Goal: Task Accomplishment & Management: Manage account settings

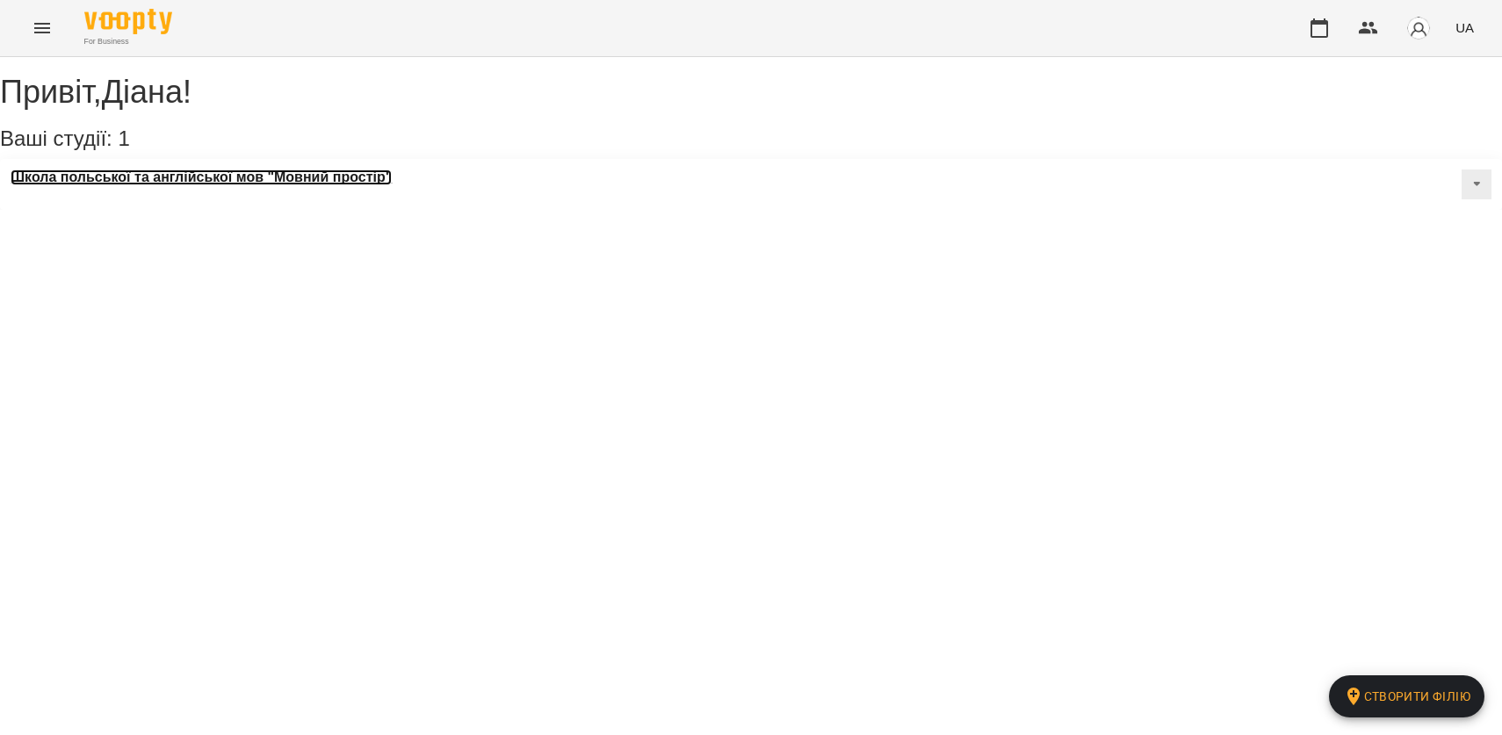
click at [166, 185] on h3 "Школа польської та англійської мов "Мовний простір"" at bounding box center [201, 178] width 381 height 16
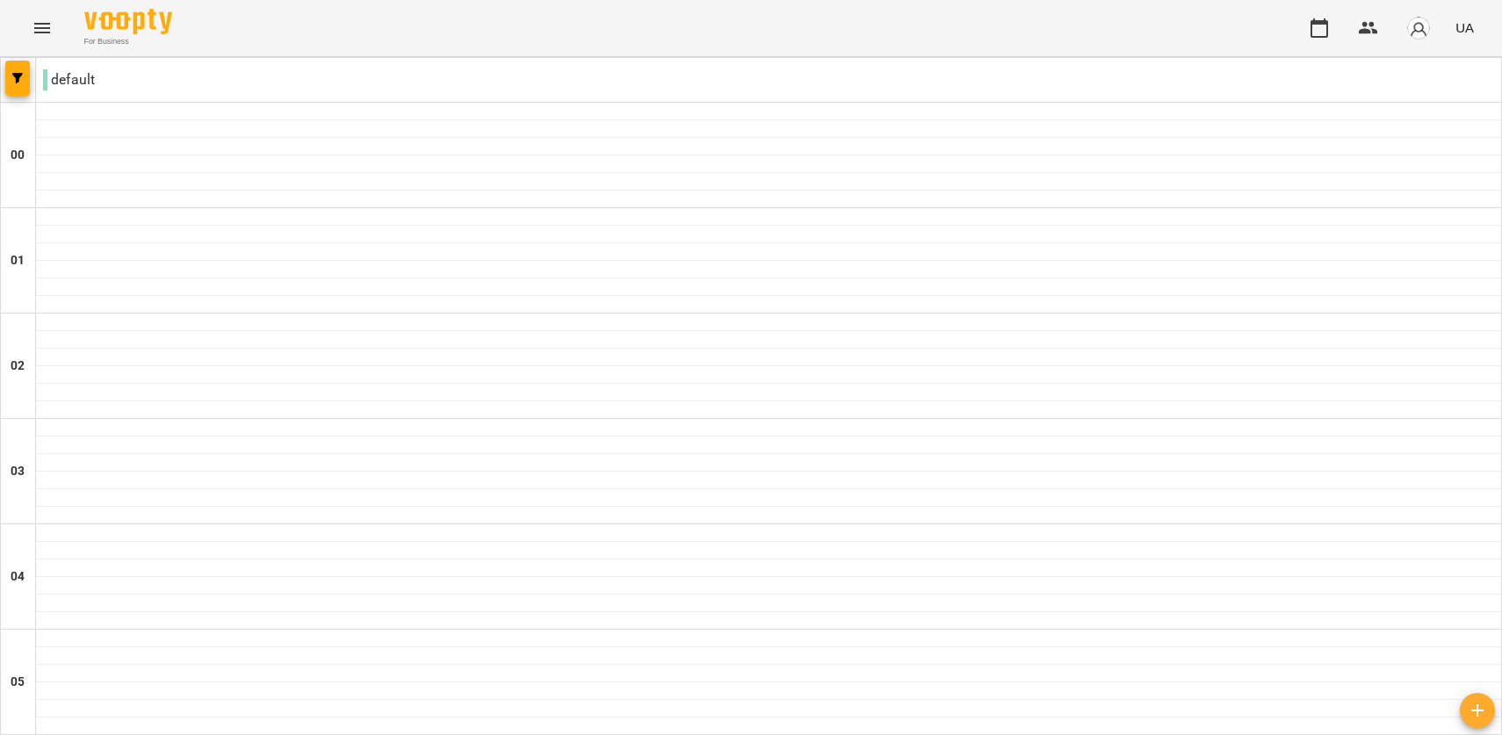
click at [39, 22] on icon "Menu" at bounding box center [42, 28] width 21 height 21
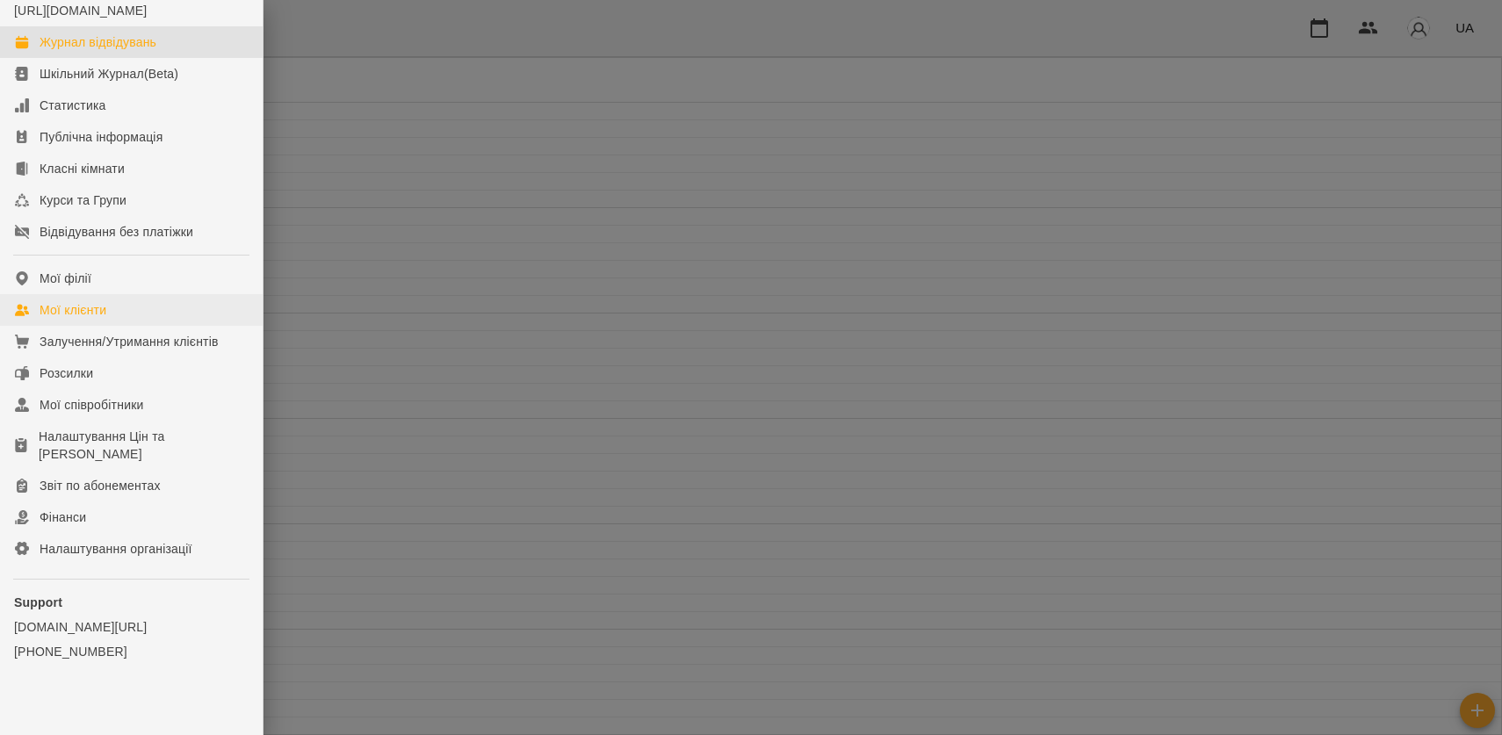
scroll to position [68, 0]
click at [106, 315] on div "Мої клієнти" at bounding box center [73, 306] width 67 height 18
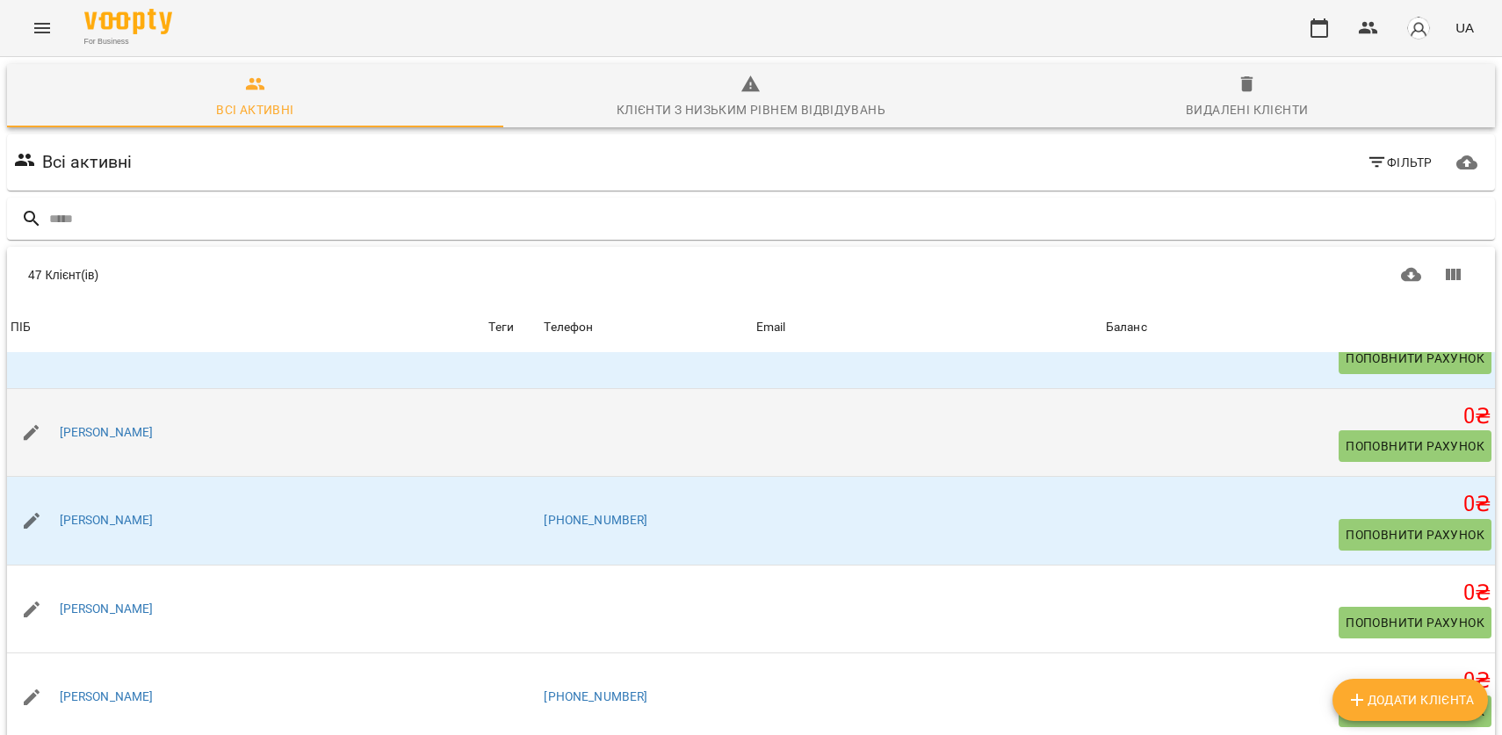
scroll to position [77, 0]
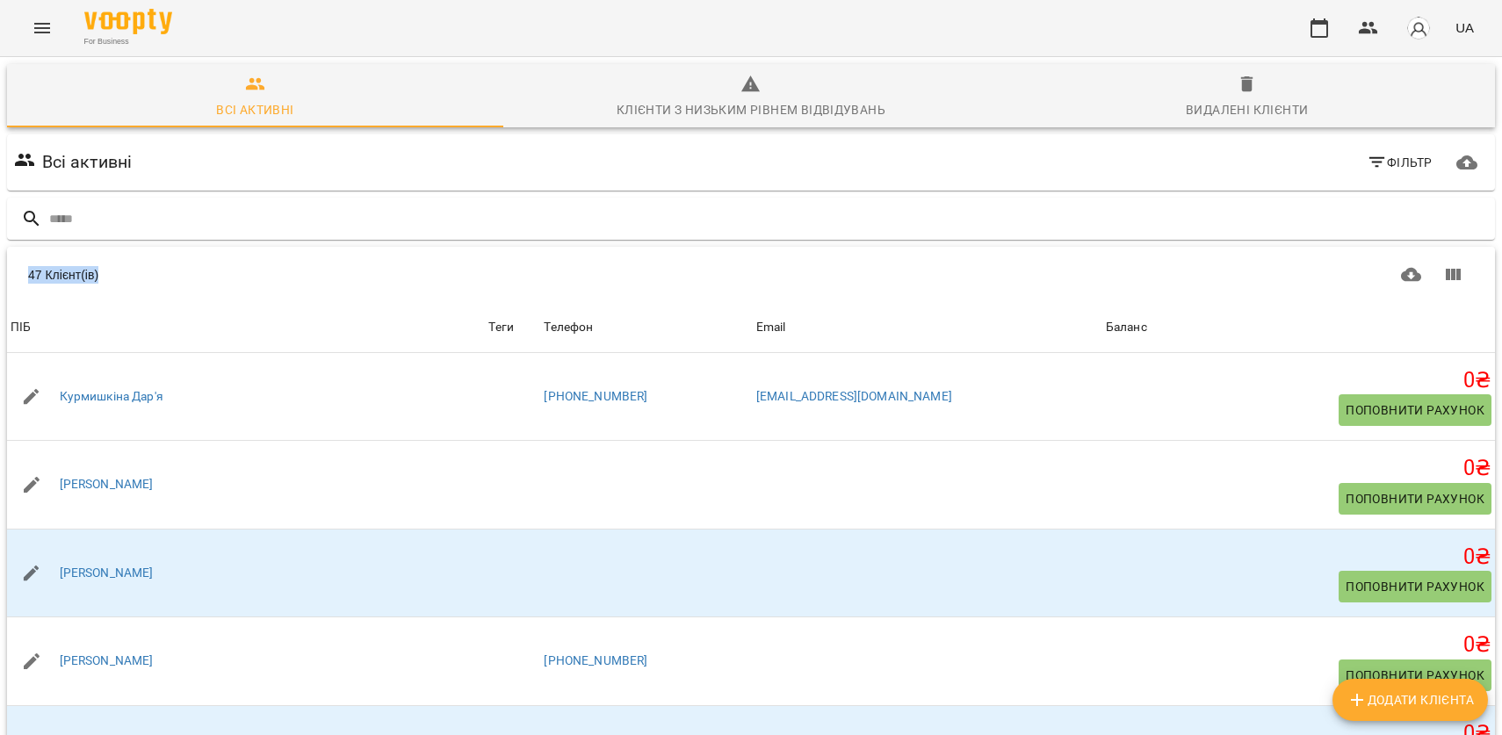
drag, startPoint x: 120, startPoint y: 191, endPoint x: 10, endPoint y: 191, distance: 110.7
click at [10, 247] on div "47 Клієнт(ів)" at bounding box center [751, 275] width 1488 height 56
click at [155, 247] on div "47 Клієнт(ів)" at bounding box center [751, 275] width 1488 height 56
drag, startPoint x: 115, startPoint y: 196, endPoint x: 7, endPoint y: 193, distance: 108.1
click at [7, 247] on div "47 Клієнт(ів)" at bounding box center [751, 275] width 1488 height 56
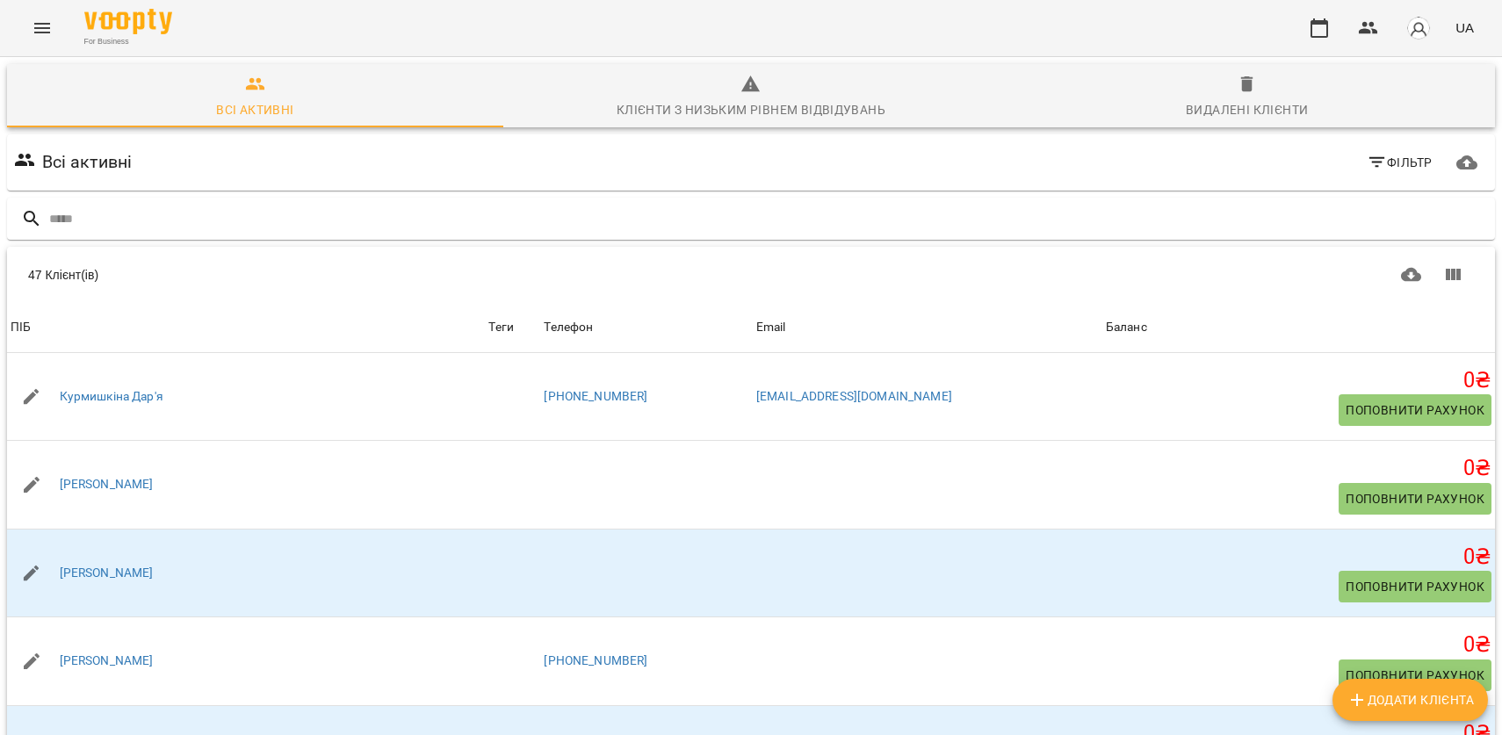
click at [139, 266] on div "47 Клієнт(ів)" at bounding box center [386, 275] width 716 height 18
drag, startPoint x: 118, startPoint y: 192, endPoint x: 12, endPoint y: 187, distance: 105.6
click at [12, 247] on div "47 Клієнт(ів)" at bounding box center [751, 275] width 1488 height 56
click at [142, 247] on div "47 Клієнт(ів)" at bounding box center [751, 275] width 1488 height 56
drag, startPoint x: 118, startPoint y: 200, endPoint x: 10, endPoint y: 199, distance: 108.1
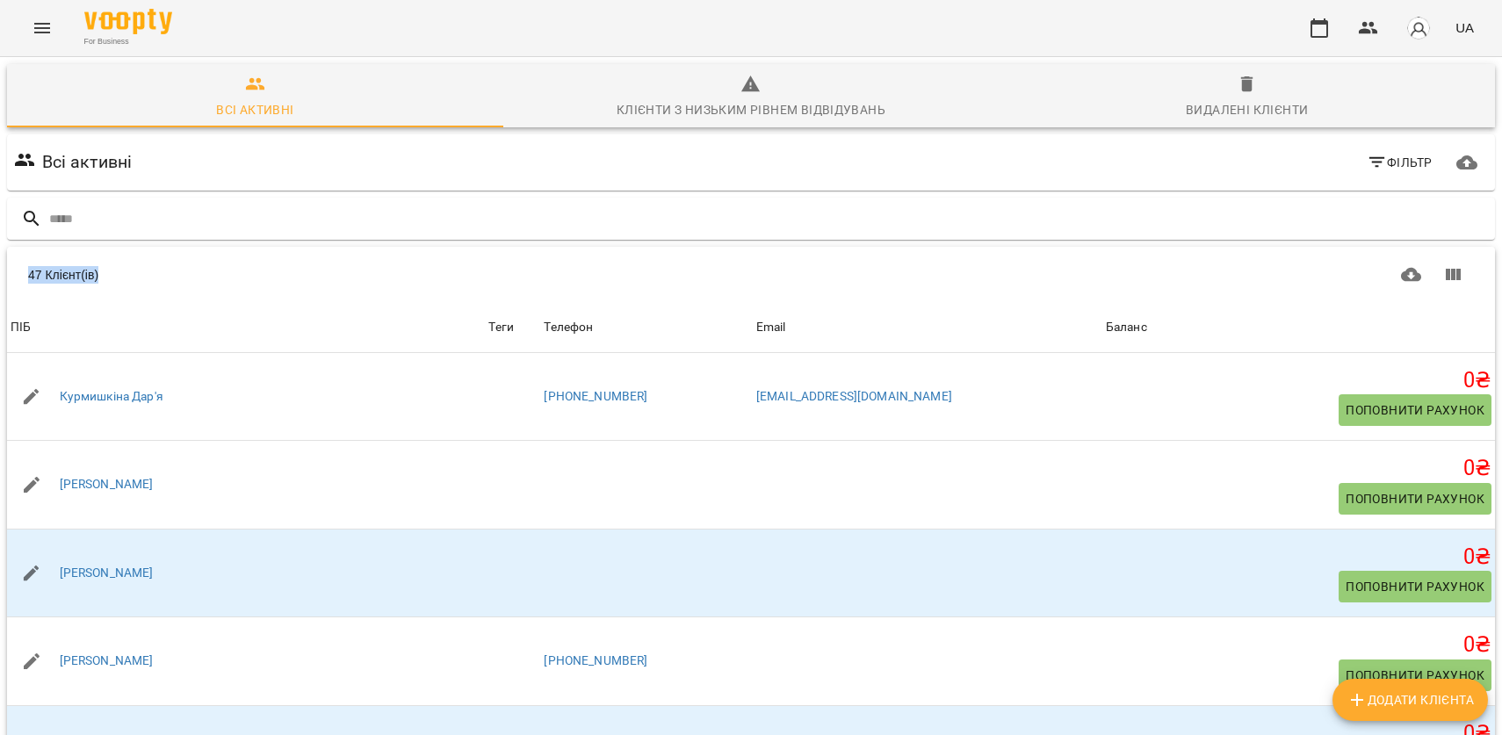
click at [10, 247] on div "47 Клієнт(ів)" at bounding box center [751, 275] width 1488 height 56
click at [156, 247] on div "47 Клієнт(ів)" at bounding box center [751, 275] width 1488 height 56
